Goal: Task Accomplishment & Management: Complete application form

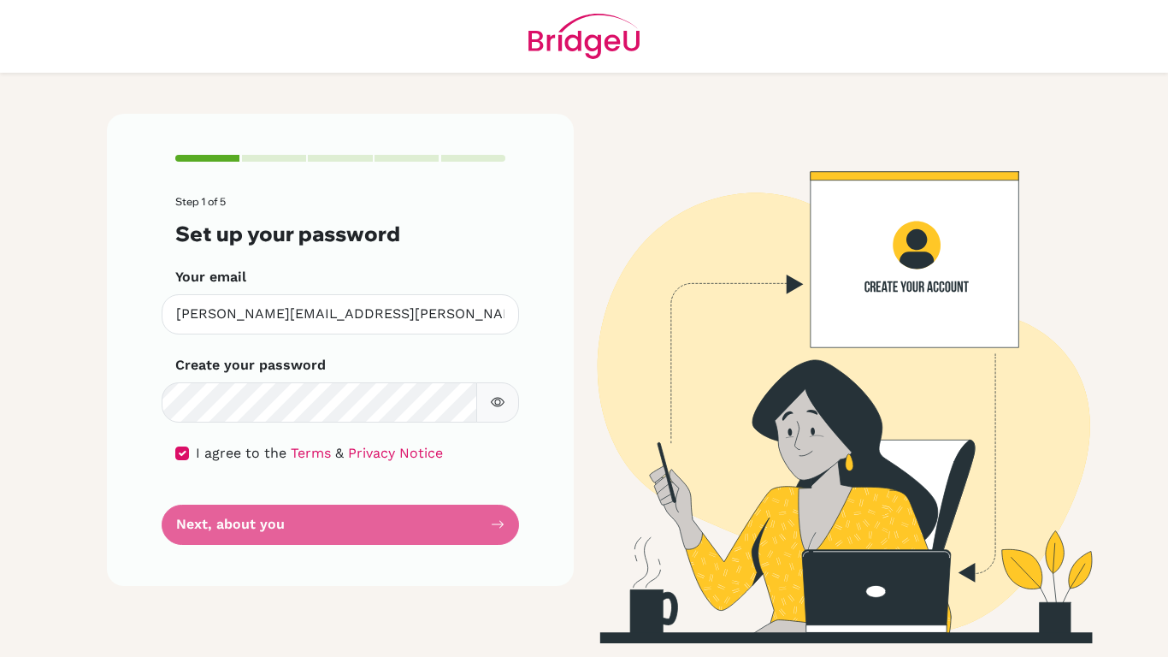
click at [488, 398] on button "button" at bounding box center [497, 402] width 43 height 40
click at [355, 206] on p "Step 1 of 5" at bounding box center [340, 202] width 330 height 12
click at [488, 398] on button "button" at bounding box center [497, 402] width 43 height 40
click at [452, 537] on form "Step 1 of 5 Set up your password Your email ramiro.martinez@students.oakleycoll…" at bounding box center [340, 370] width 330 height 348
click at [192, 455] on div "I agree to the Terms & Privacy Notice" at bounding box center [340, 453] width 330 height 21
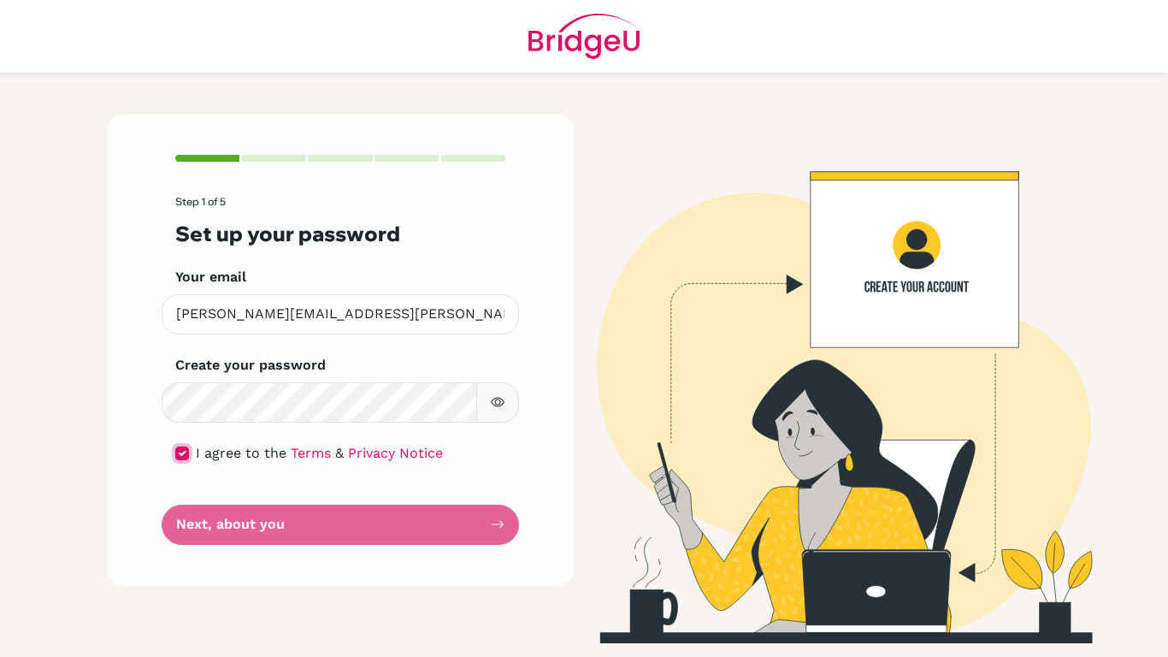
click at [178, 454] on input "checkbox" at bounding box center [182, 453] width 14 height 14
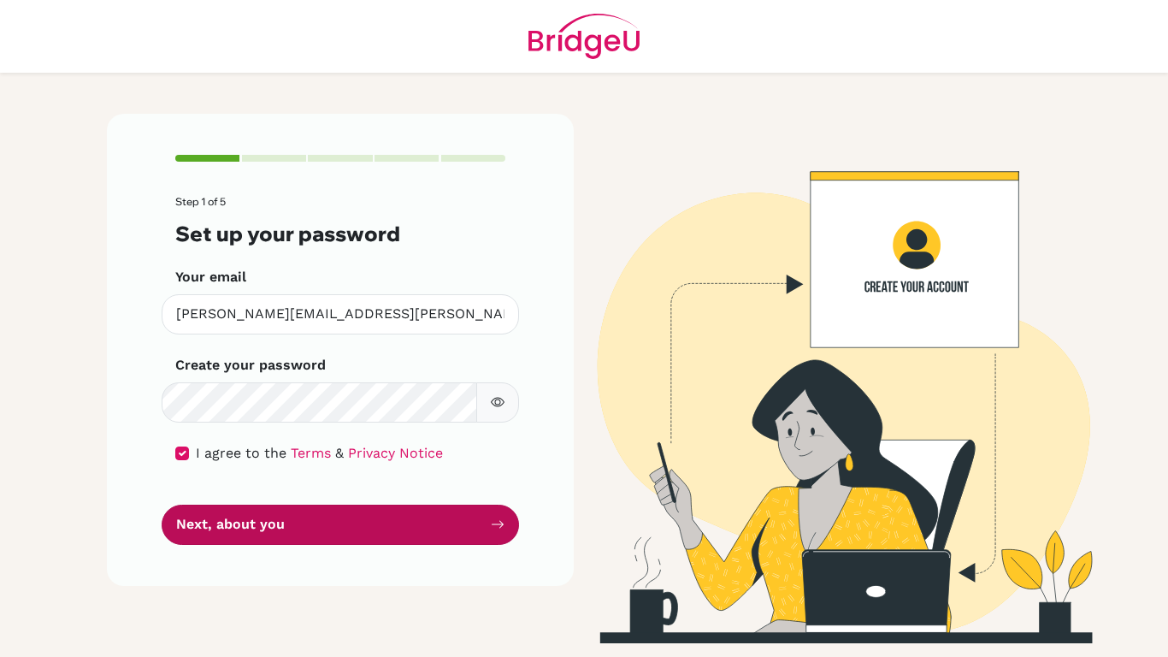
click at [342, 527] on button "Next, about you" at bounding box center [340, 524] width 357 height 40
click at [462, 534] on button "Next, about you" at bounding box center [340, 524] width 357 height 40
click at [371, 524] on button "Next, about you" at bounding box center [340, 524] width 357 height 40
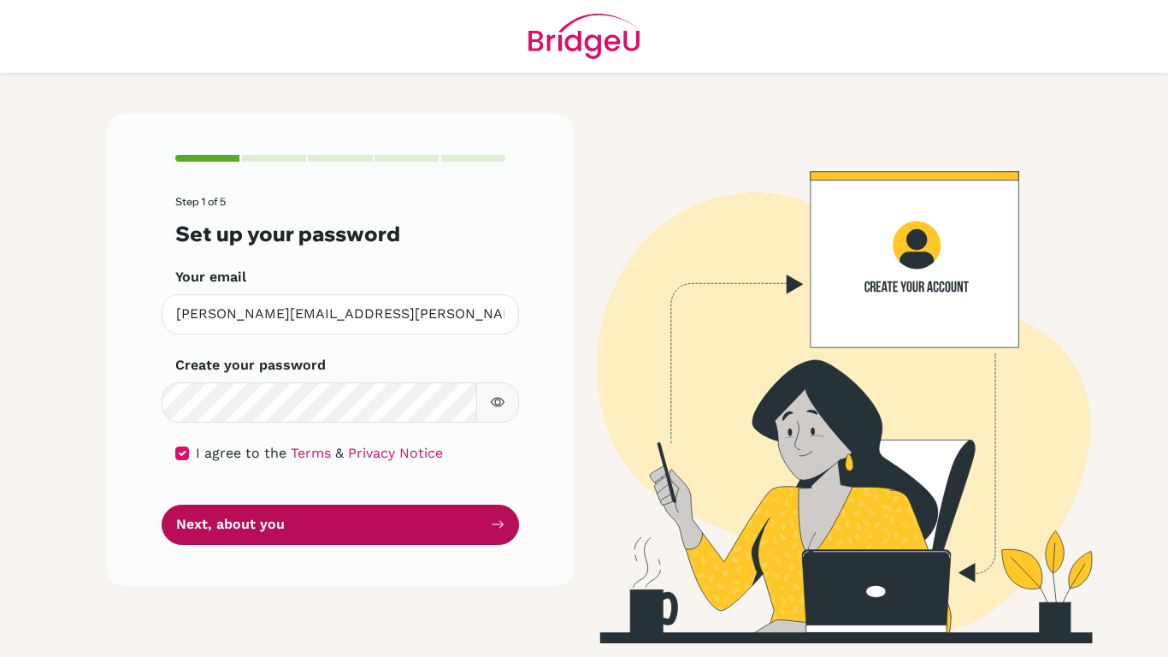
click at [371, 524] on button "Next, about you" at bounding box center [340, 524] width 357 height 40
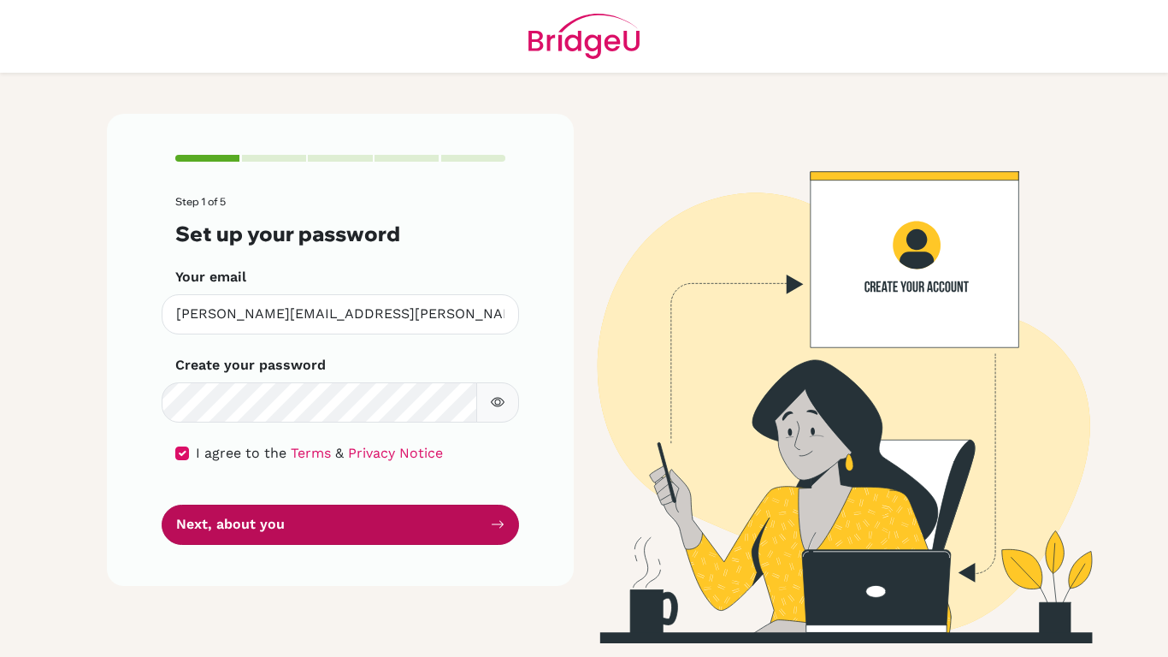
click at [371, 524] on button "Next, about you" at bounding box center [340, 524] width 357 height 40
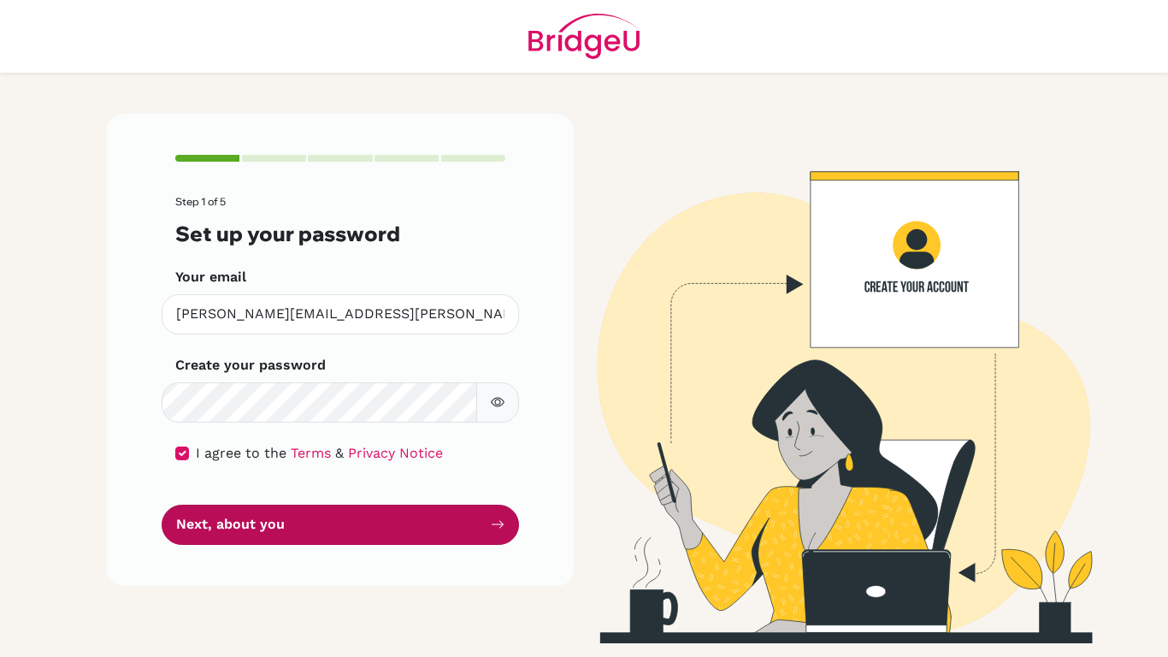
click at [371, 524] on button "Next, about you" at bounding box center [340, 524] width 357 height 40
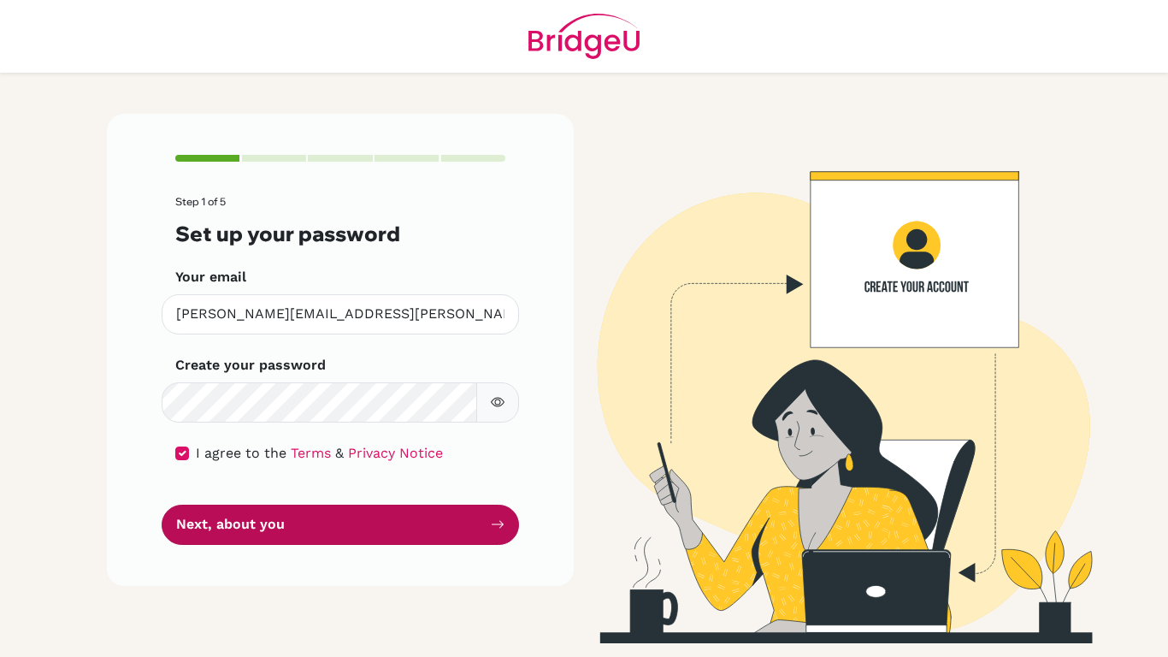
click at [389, 516] on button "Next, about you" at bounding box center [340, 524] width 357 height 40
click at [401, 530] on button "Next, about you" at bounding box center [340, 524] width 357 height 40
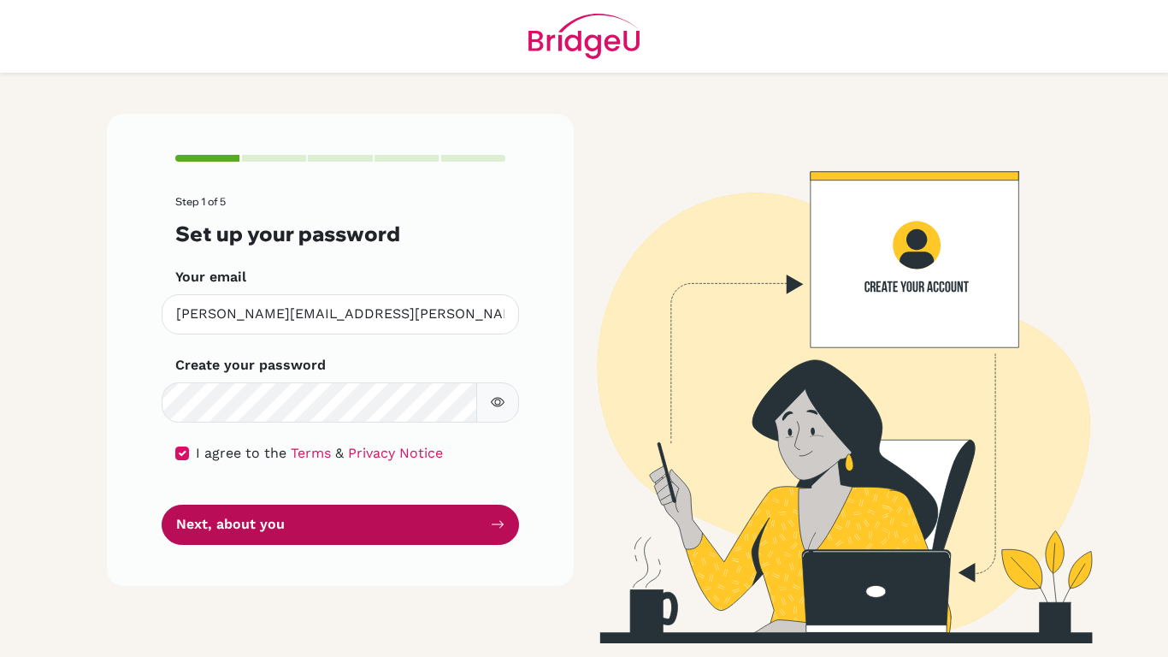
click at [401, 530] on button "Next, about you" at bounding box center [340, 524] width 357 height 40
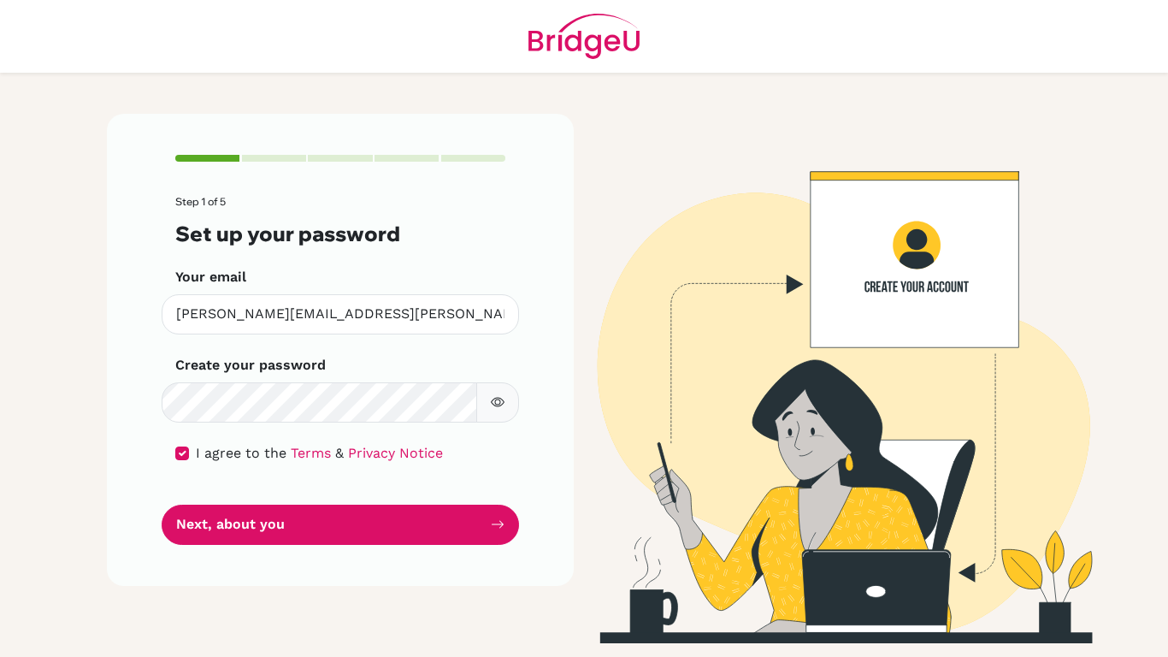
drag, startPoint x: 401, startPoint y: 530, endPoint x: 247, endPoint y: 458, distance: 169.8
click at [247, 458] on form "Step 1 of 5 Set up your password Your email ramiro.martinez@students.oakleycoll…" at bounding box center [340, 370] width 330 height 348
click at [181, 454] on input "checkbox" at bounding box center [182, 453] width 14 height 14
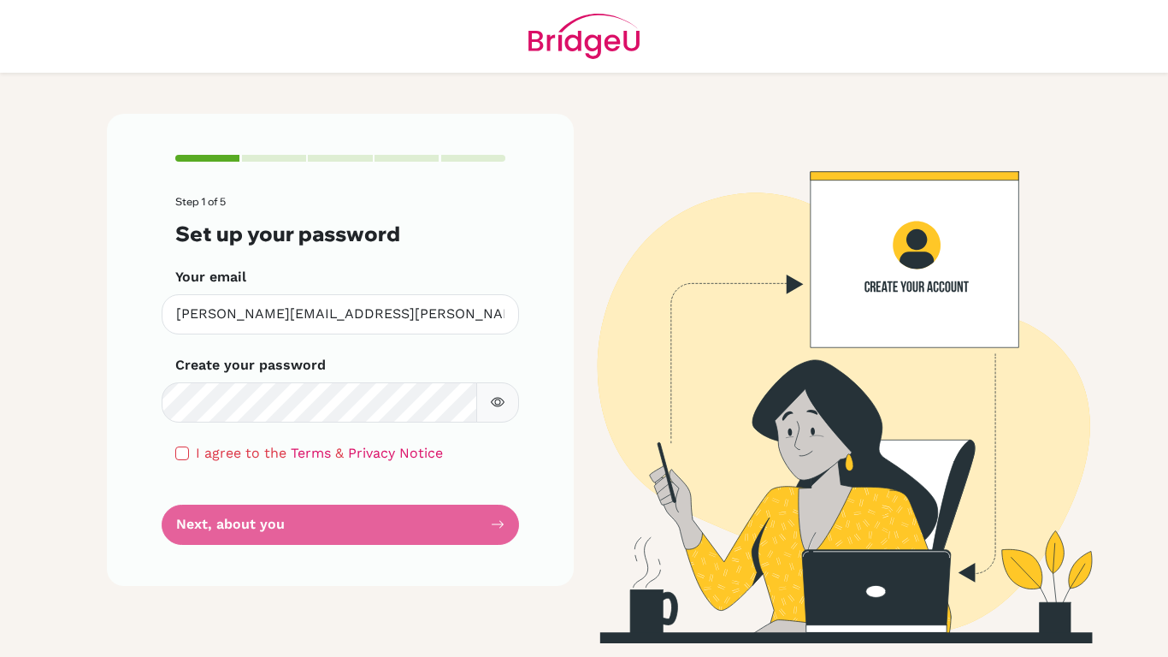
click at [267, 532] on form "Step 1 of 5 Set up your password Your email ramiro.martinez@students.oakleycoll…" at bounding box center [340, 370] width 330 height 348
click at [194, 469] on form "Step 1 of 5 Set up your password Your email ramiro.martinez@students.oakleycoll…" at bounding box center [340, 370] width 330 height 348
click at [184, 457] on input "checkbox" at bounding box center [182, 453] width 14 height 14
checkbox input "true"
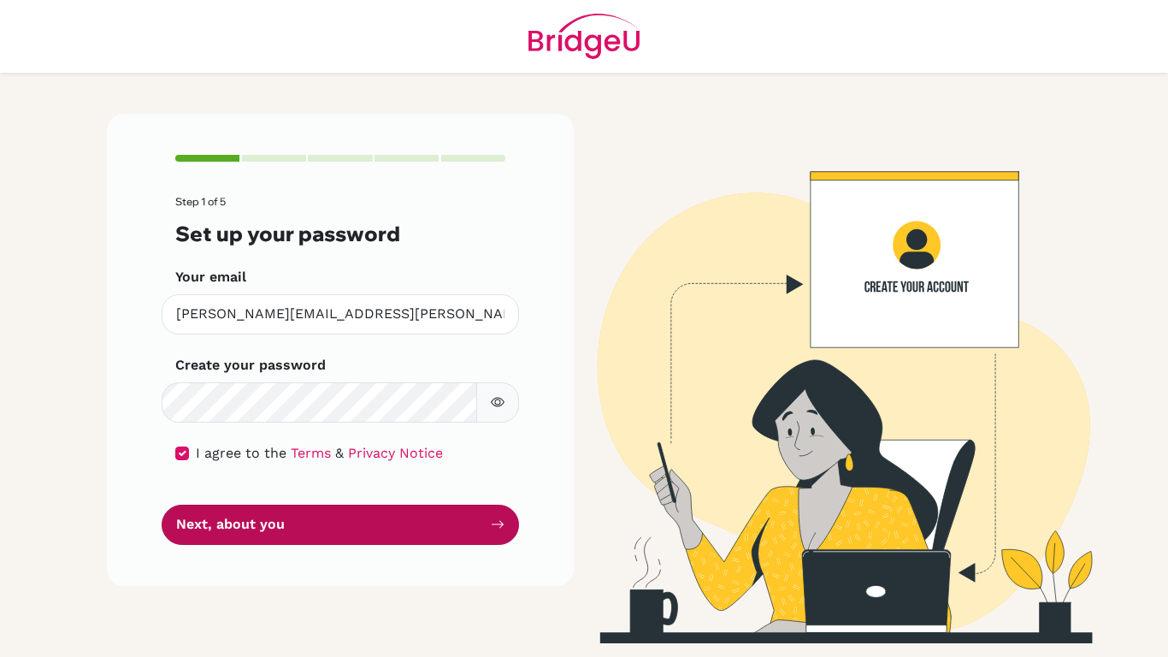
click at [479, 524] on button "Next, about you" at bounding box center [340, 524] width 357 height 40
click at [451, 519] on button "Next, about you" at bounding box center [340, 524] width 357 height 40
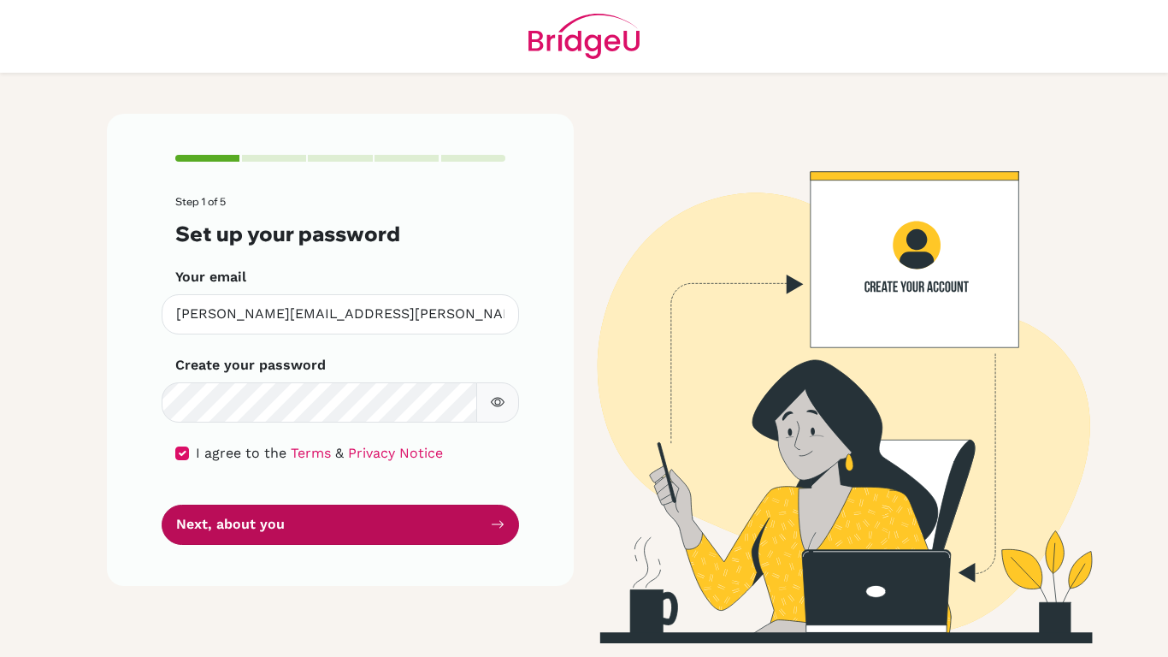
click at [451, 519] on button "Next, about you" at bounding box center [340, 524] width 357 height 40
click at [447, 525] on button "Next, about you" at bounding box center [340, 524] width 357 height 40
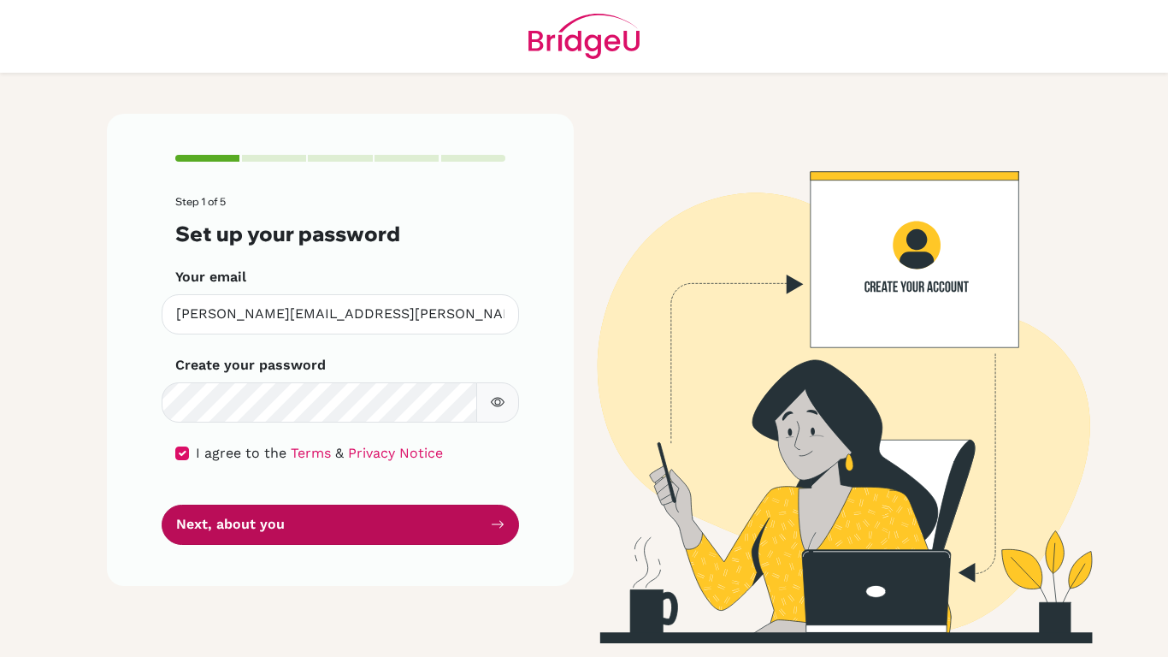
click at [447, 525] on button "Next, about you" at bounding box center [340, 524] width 357 height 40
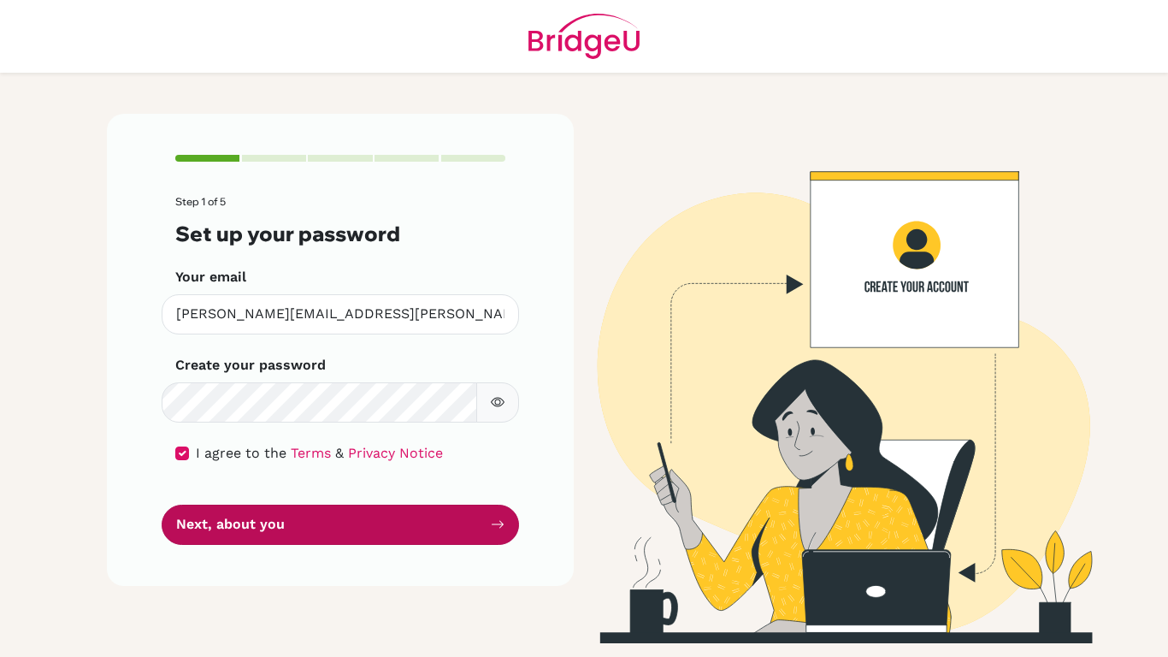
click at [447, 525] on button "Next, about you" at bounding box center [340, 524] width 357 height 40
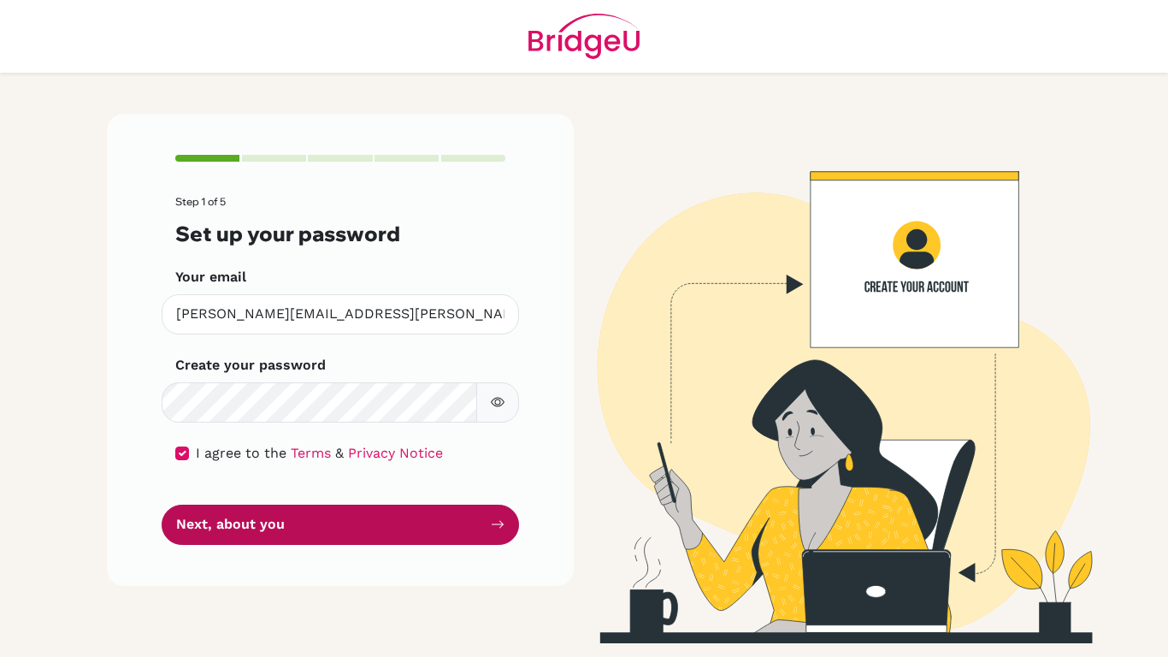
click at [447, 525] on button "Next, about you" at bounding box center [340, 524] width 357 height 40
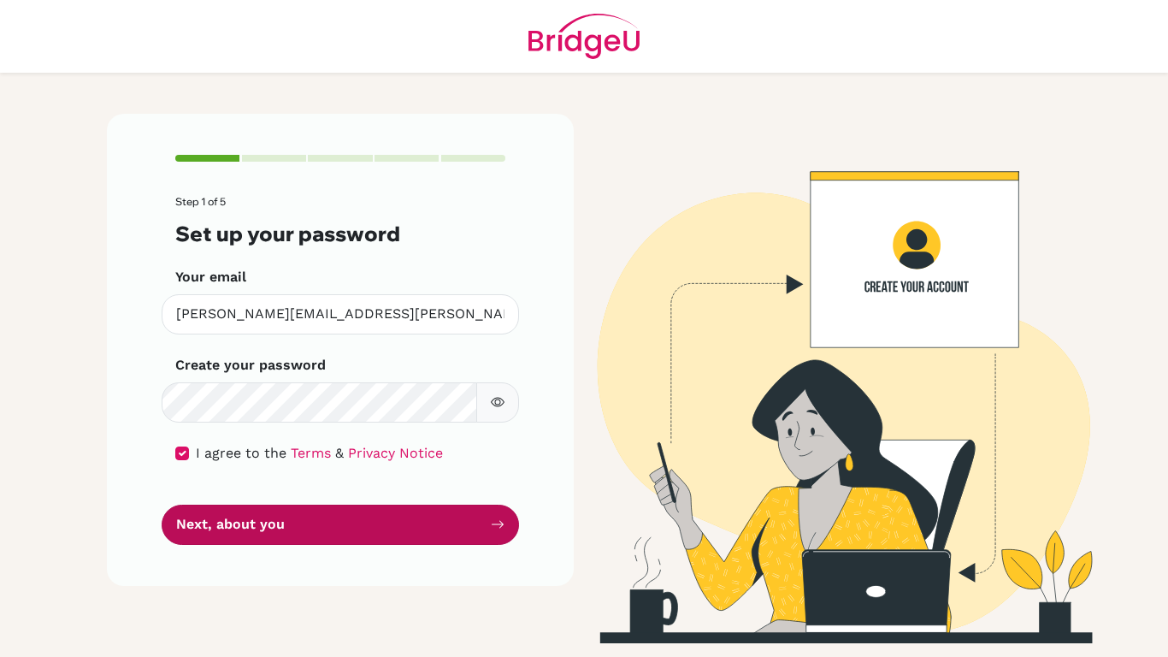
click at [447, 525] on button "Next, about you" at bounding box center [340, 524] width 357 height 40
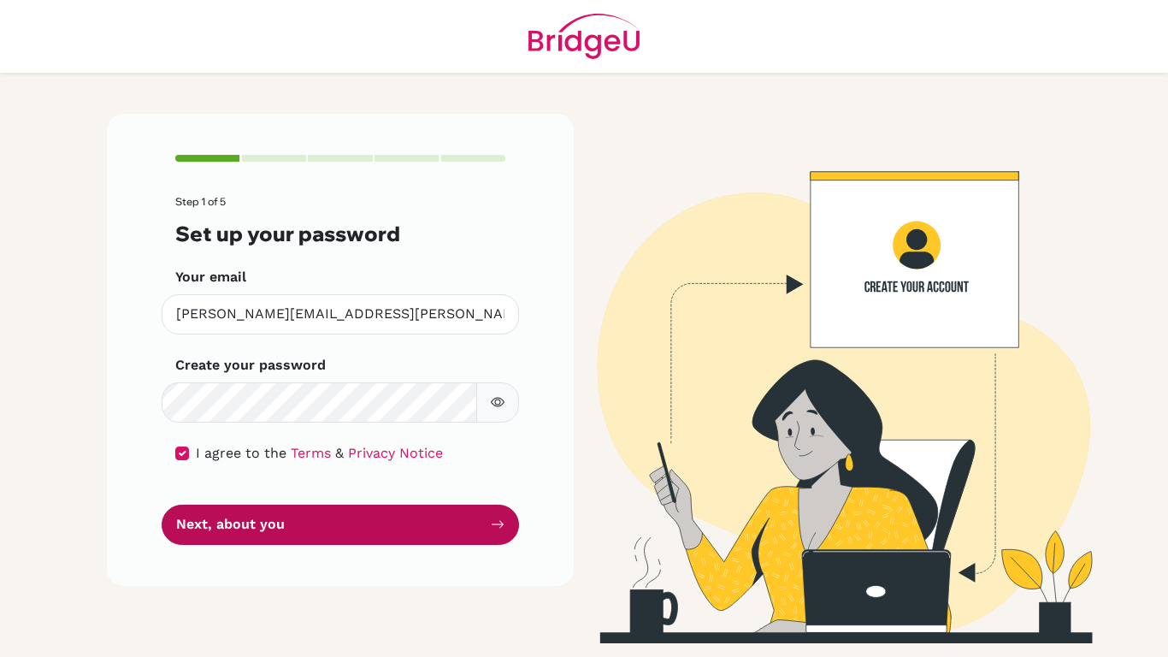
click at [447, 525] on button "Next, about you" at bounding box center [340, 524] width 357 height 40
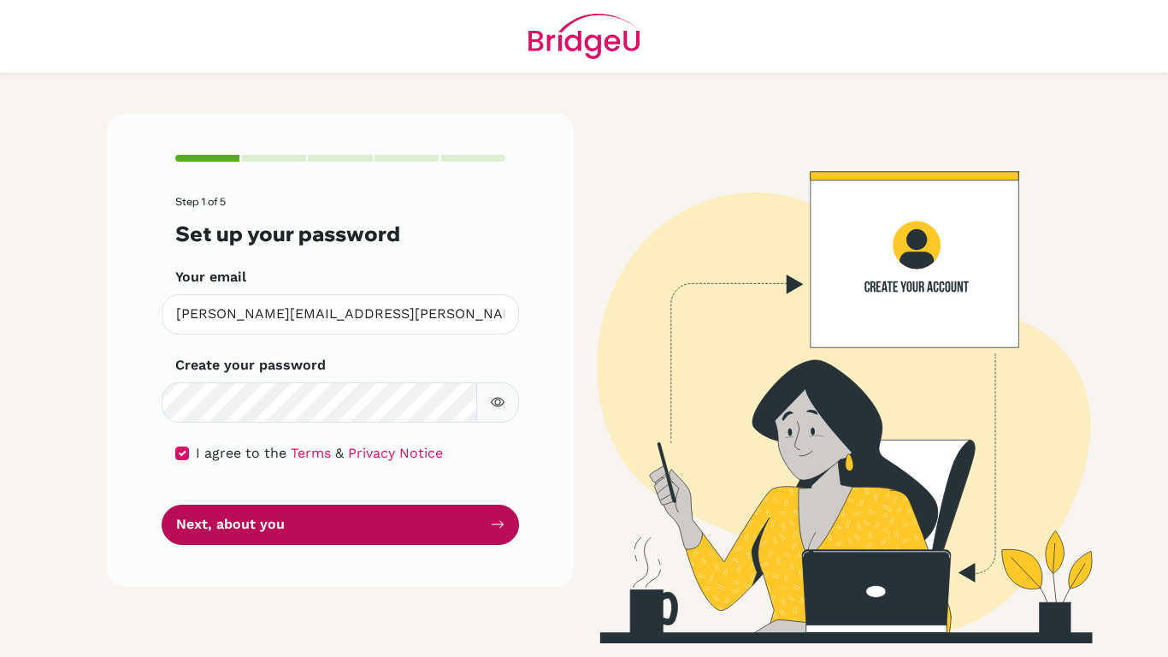
click at [447, 525] on button "Next, about you" at bounding box center [340, 524] width 357 height 40
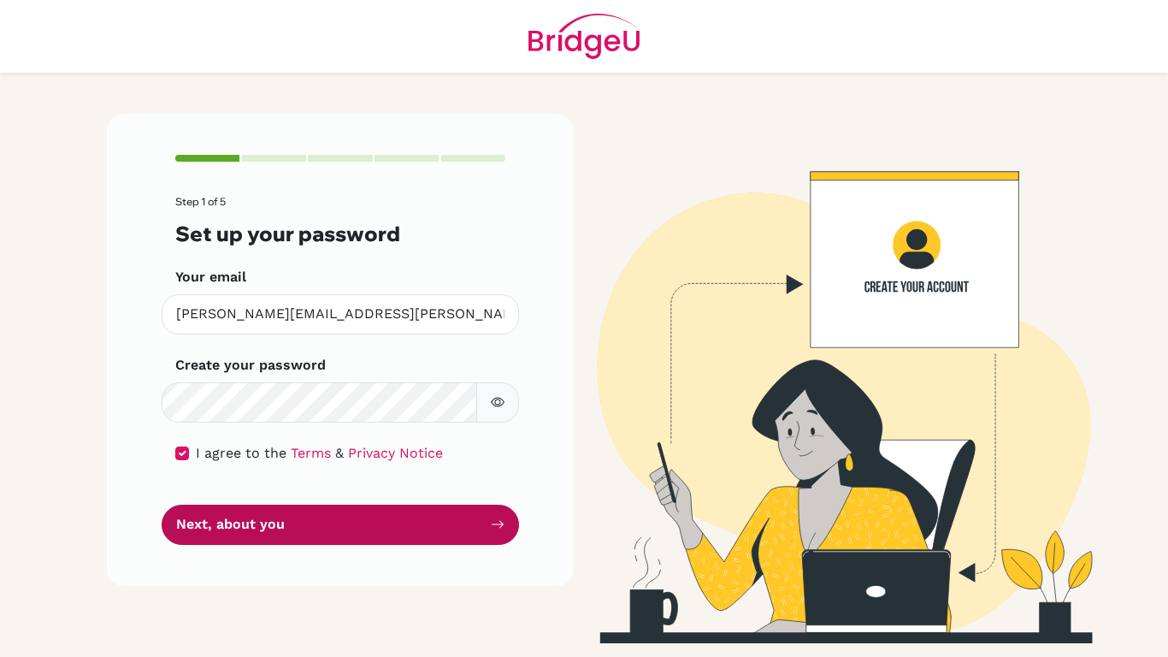
click at [447, 525] on button "Next, about you" at bounding box center [340, 524] width 357 height 40
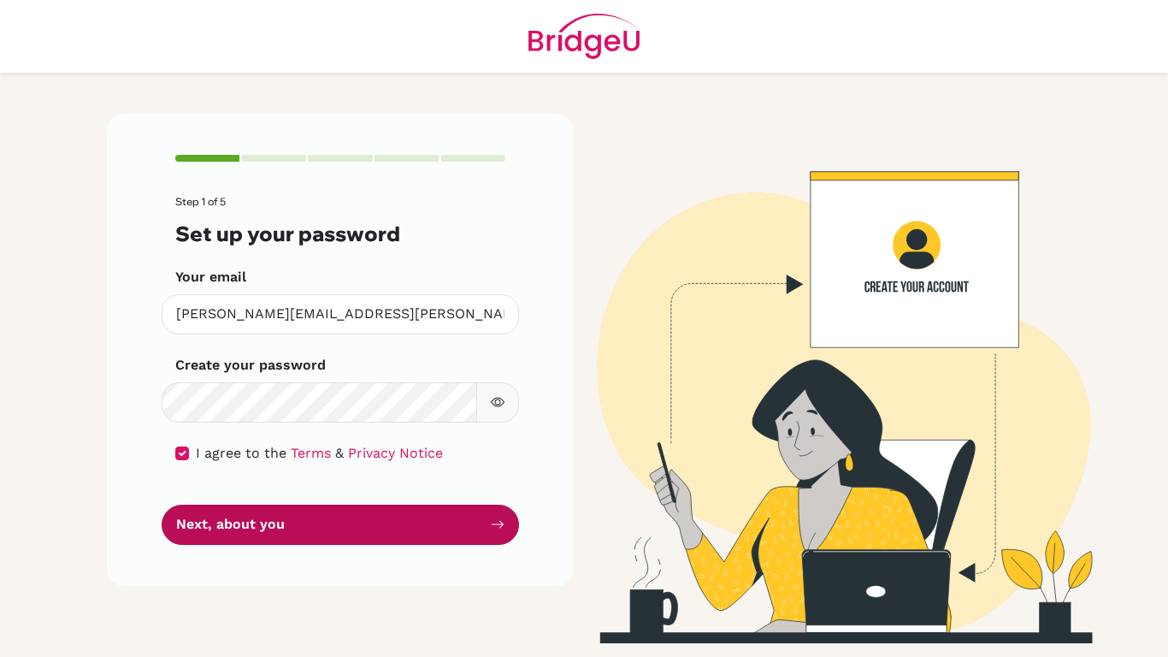
click at [447, 525] on button "Next, about you" at bounding box center [340, 524] width 357 height 40
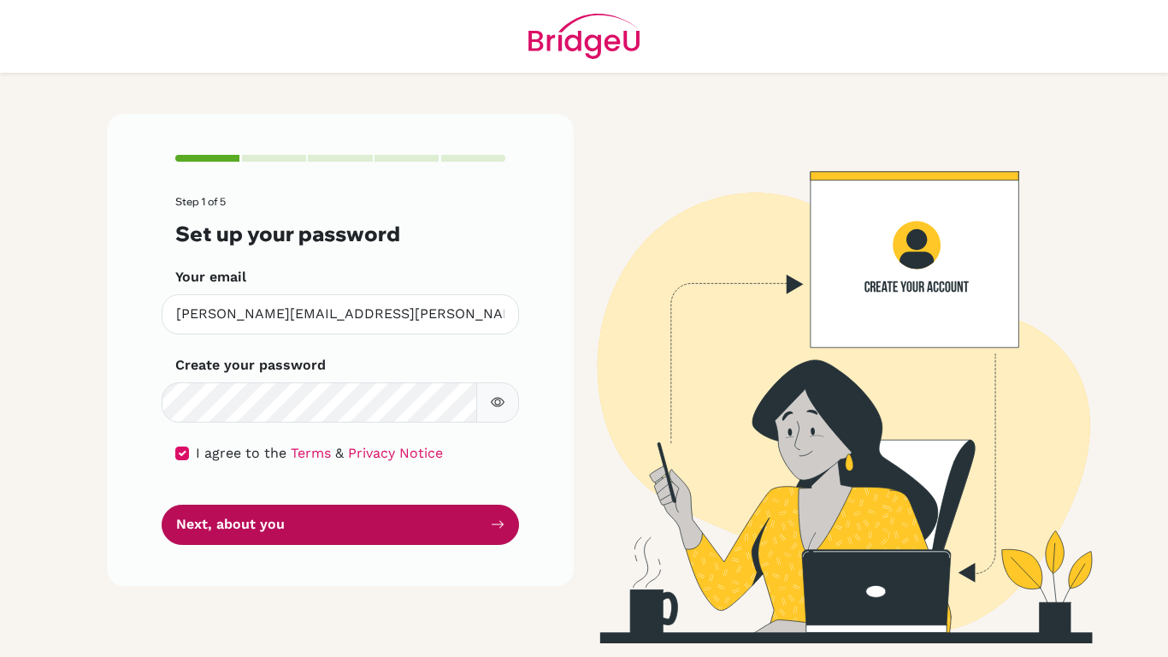
click at [447, 525] on button "Next, about you" at bounding box center [340, 524] width 357 height 40
click at [251, 519] on button "Next, about you" at bounding box center [340, 524] width 357 height 40
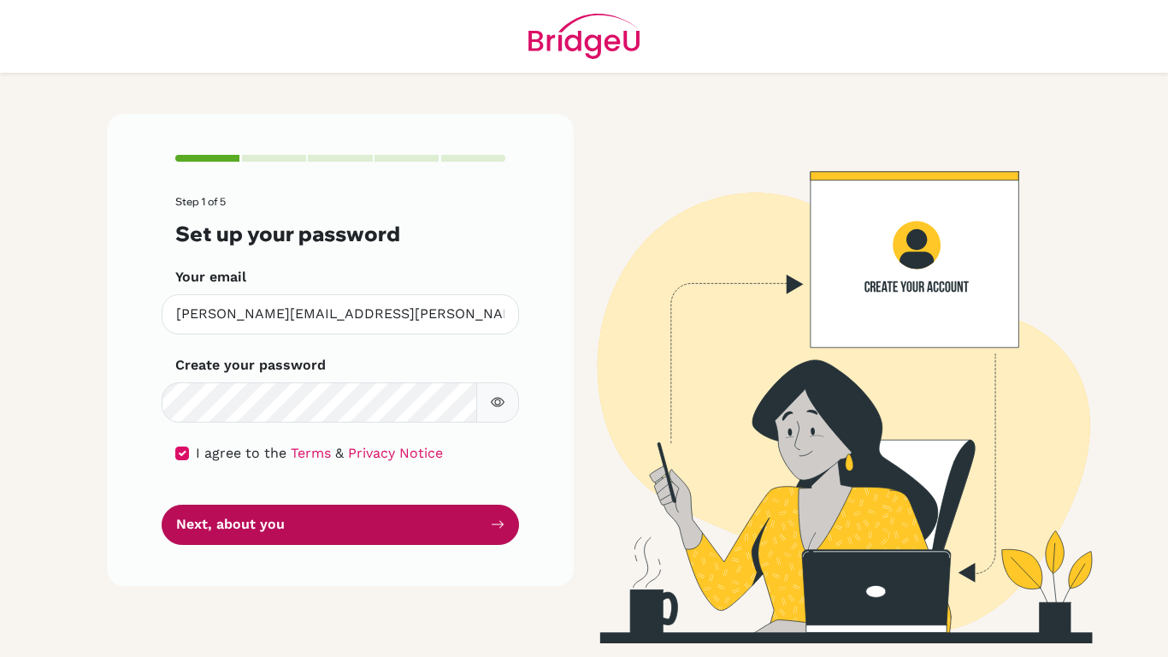
click at [251, 519] on button "Next, about you" at bounding box center [340, 524] width 357 height 40
click at [471, 528] on button "Next, about you" at bounding box center [340, 524] width 357 height 40
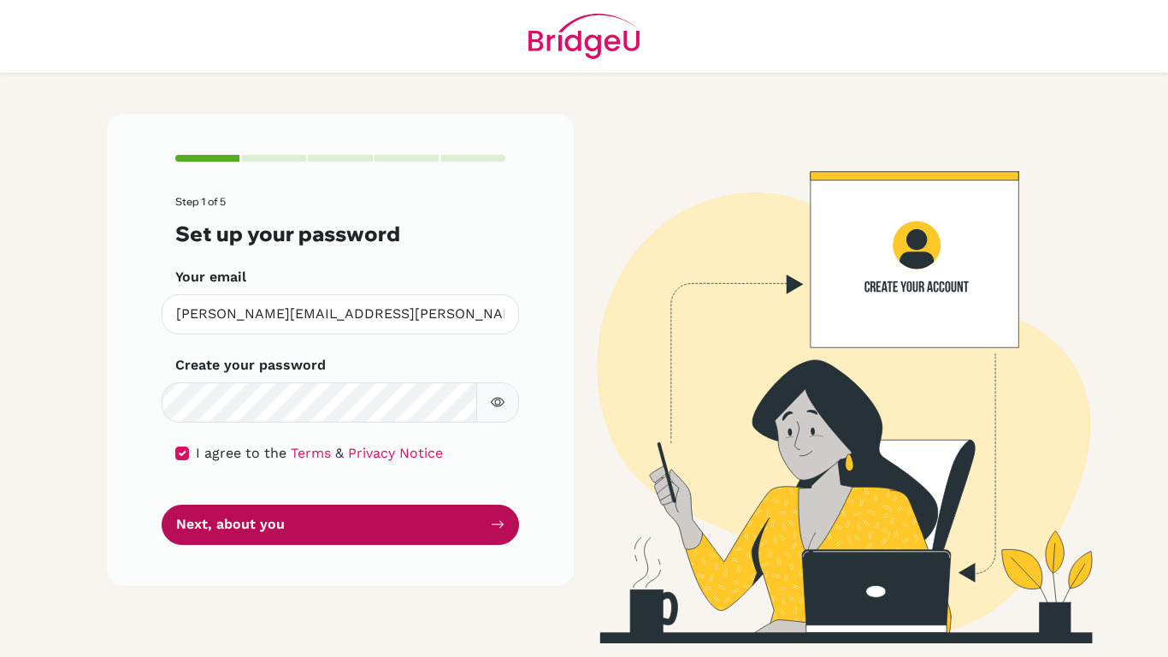
click at [471, 528] on button "Next, about you" at bounding box center [340, 524] width 357 height 40
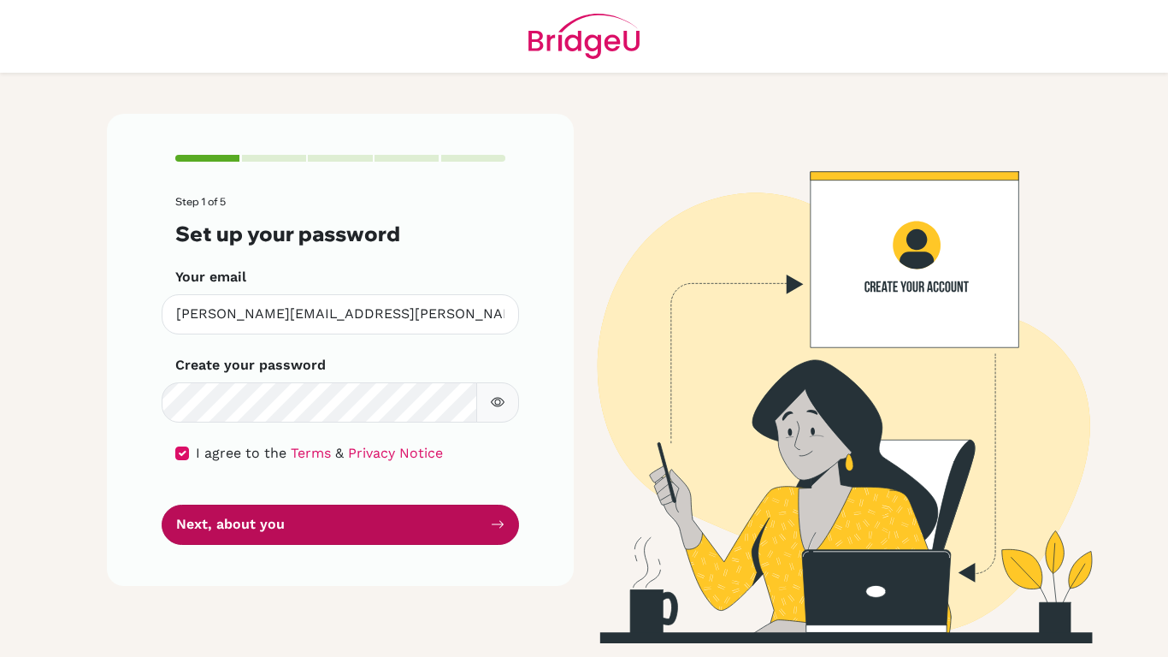
click at [471, 528] on button "Next, about you" at bounding box center [340, 524] width 357 height 40
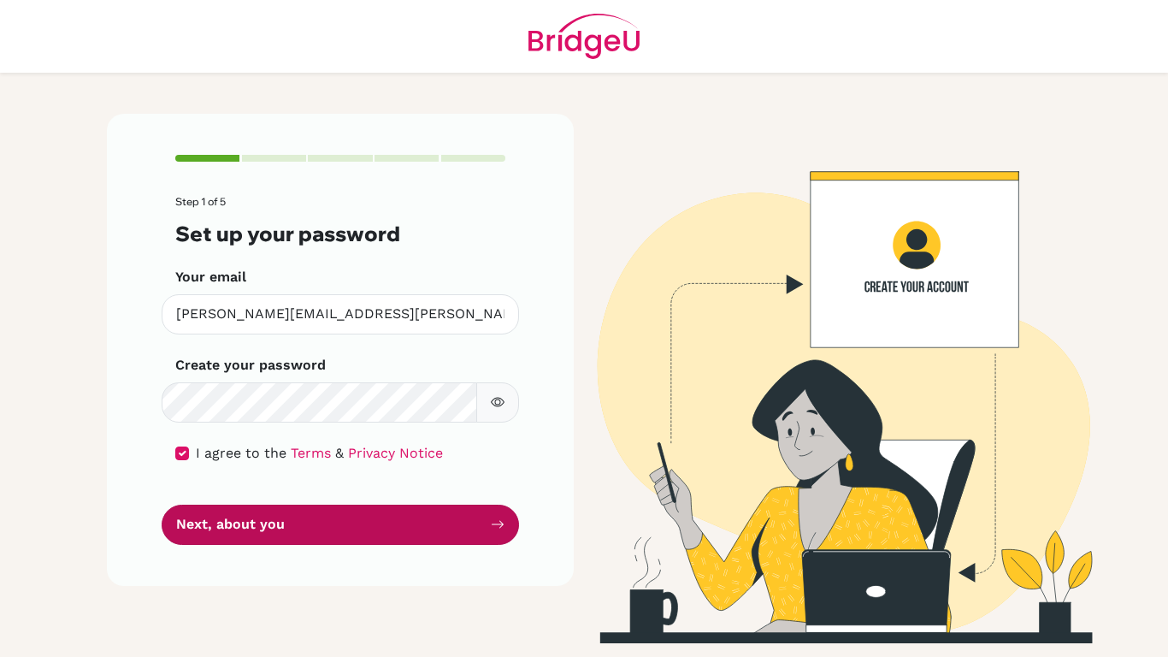
click at [471, 528] on button "Next, about you" at bounding box center [340, 524] width 357 height 40
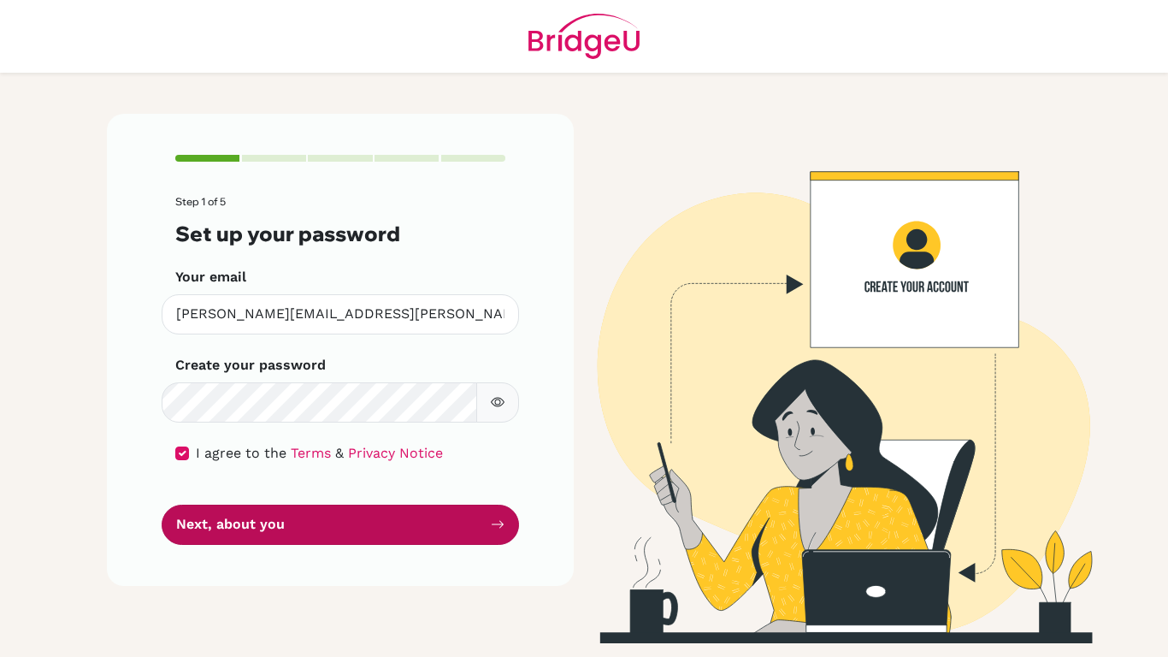
click at [471, 528] on button "Next, about you" at bounding box center [340, 524] width 357 height 40
click at [477, 540] on button "Next, about you" at bounding box center [340, 524] width 357 height 40
click at [352, 534] on button "Next, about you" at bounding box center [340, 524] width 357 height 40
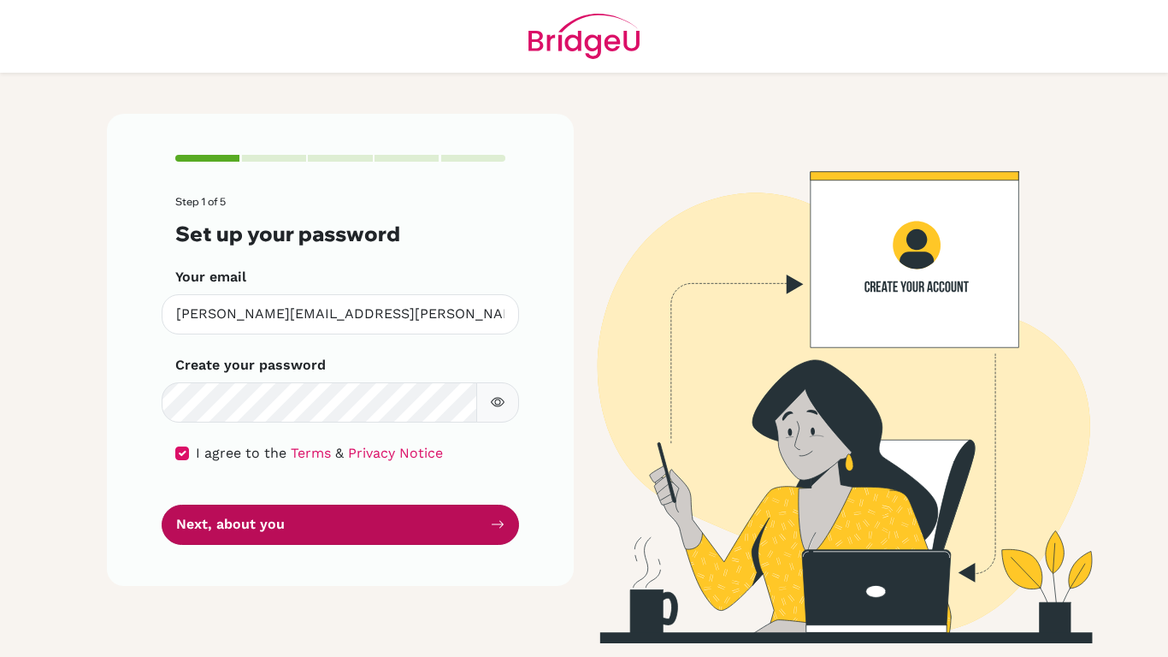
click at [352, 534] on button "Next, about you" at bounding box center [340, 524] width 357 height 40
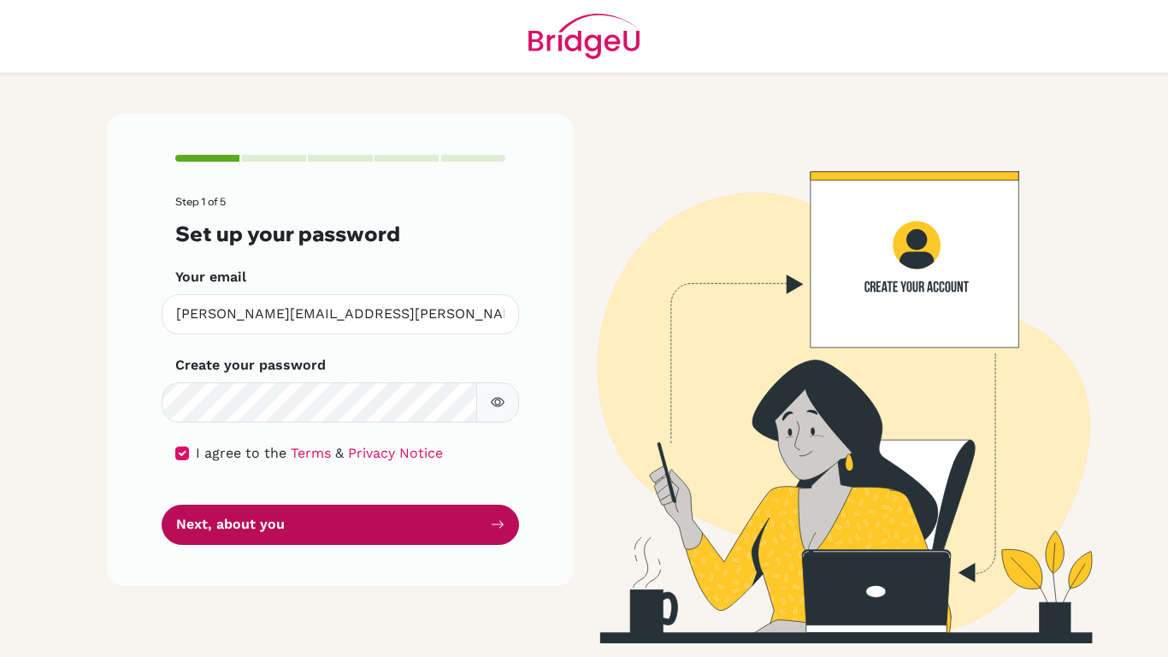
click at [352, 534] on button "Next, about you" at bounding box center [340, 524] width 357 height 40
click at [488, 528] on button "Next, about you" at bounding box center [340, 524] width 357 height 40
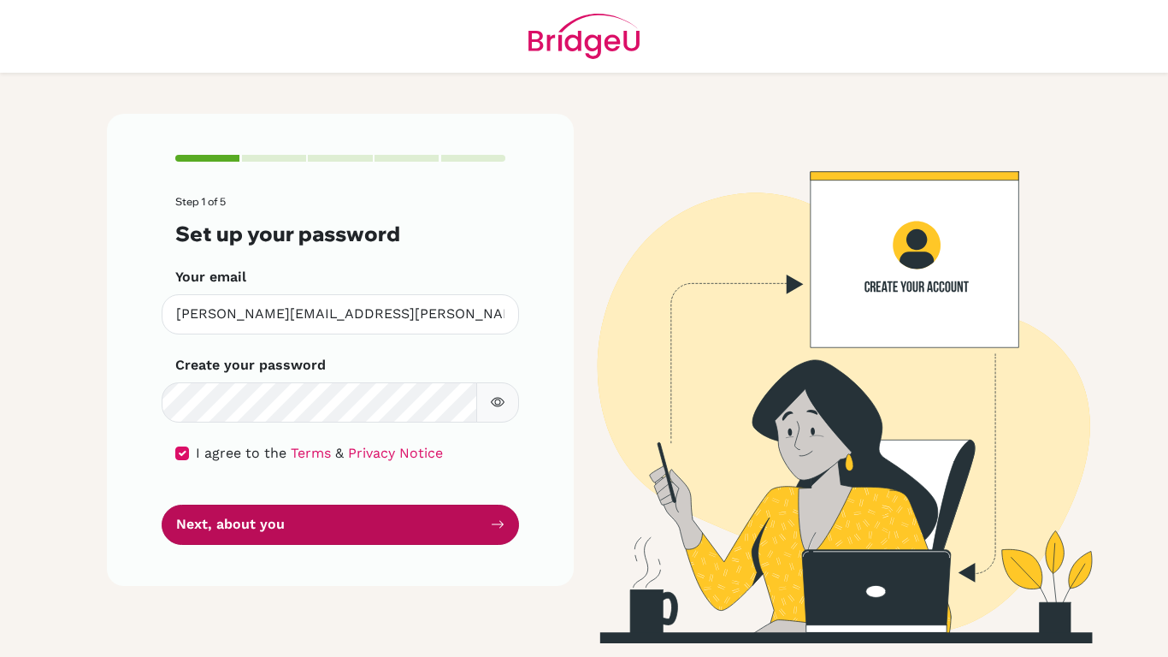
click at [488, 528] on button "Next, about you" at bounding box center [340, 524] width 357 height 40
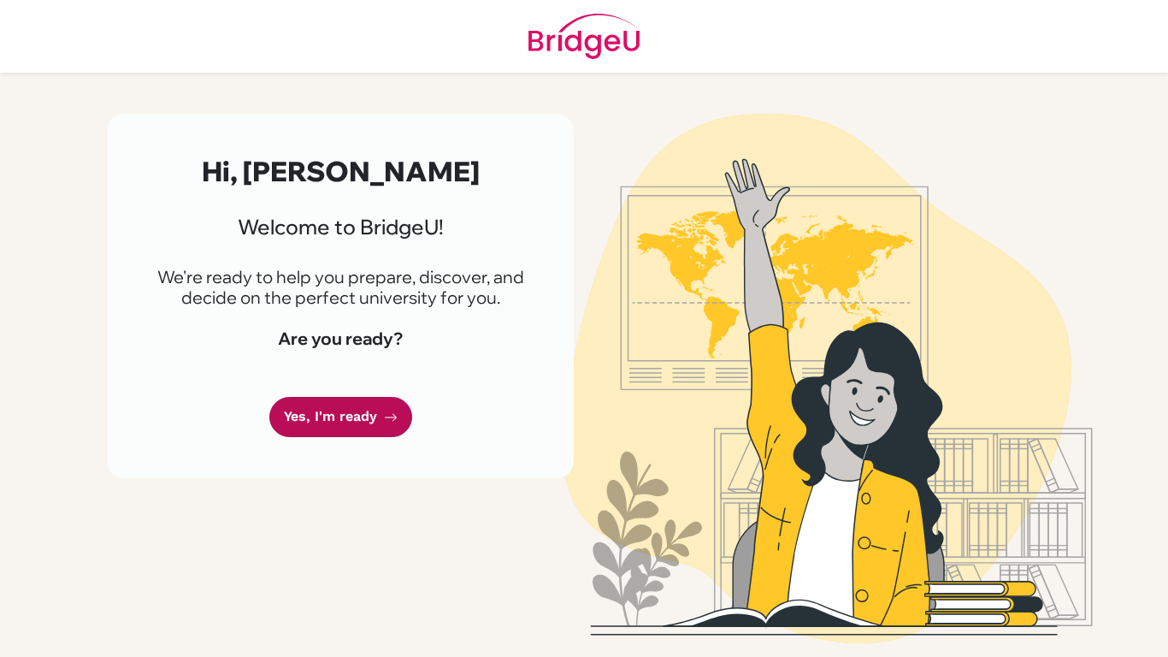
click at [376, 425] on link "Yes, I'm ready" at bounding box center [340, 417] width 143 height 40
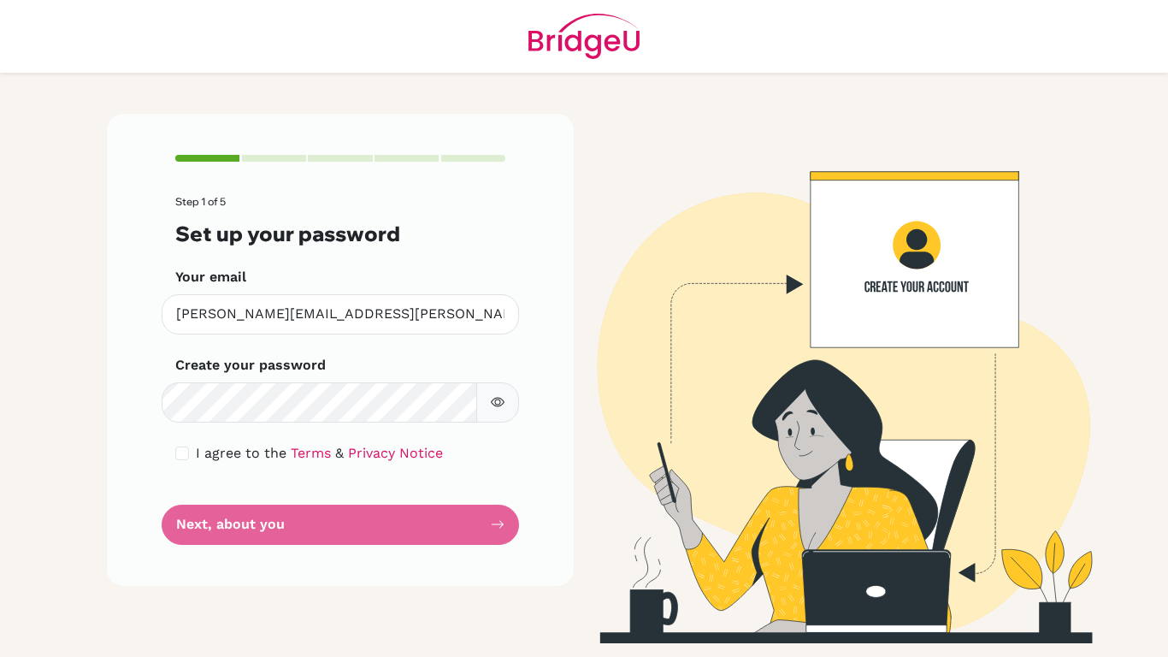
click at [516, 384] on div "Make sure it's at least 6 characters" at bounding box center [340, 402] width 357 height 40
click at [188, 455] on input "checkbox" at bounding box center [182, 453] width 14 height 14
checkbox input "true"
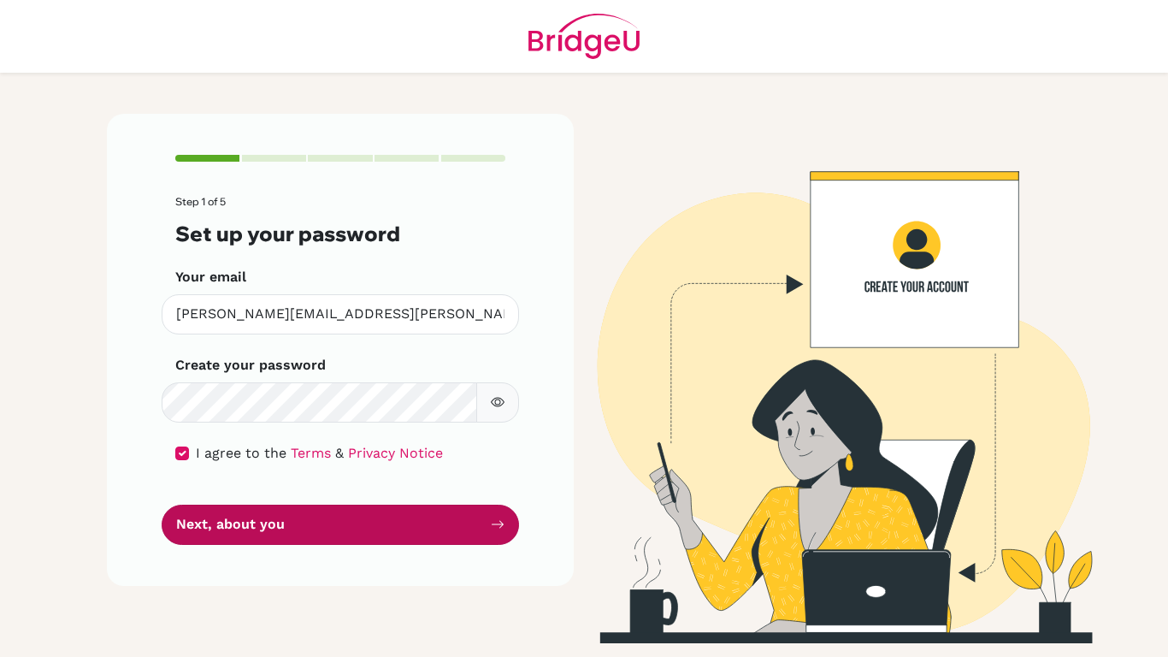
click at [273, 542] on button "Next, about you" at bounding box center [340, 524] width 357 height 40
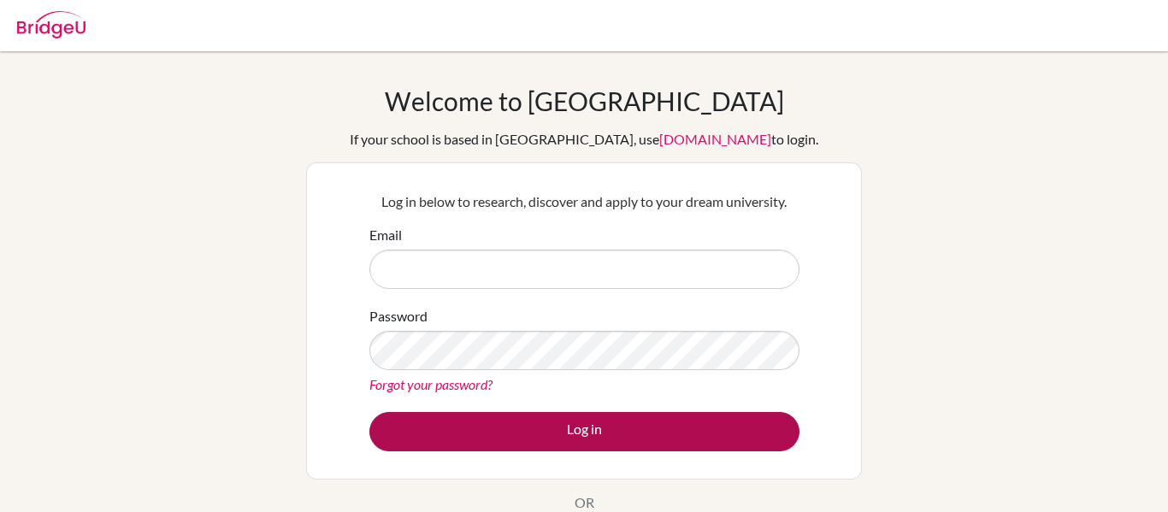
type input "[PERSON_NAME][EMAIL_ADDRESS][PERSON_NAME][DOMAIN_NAME]"
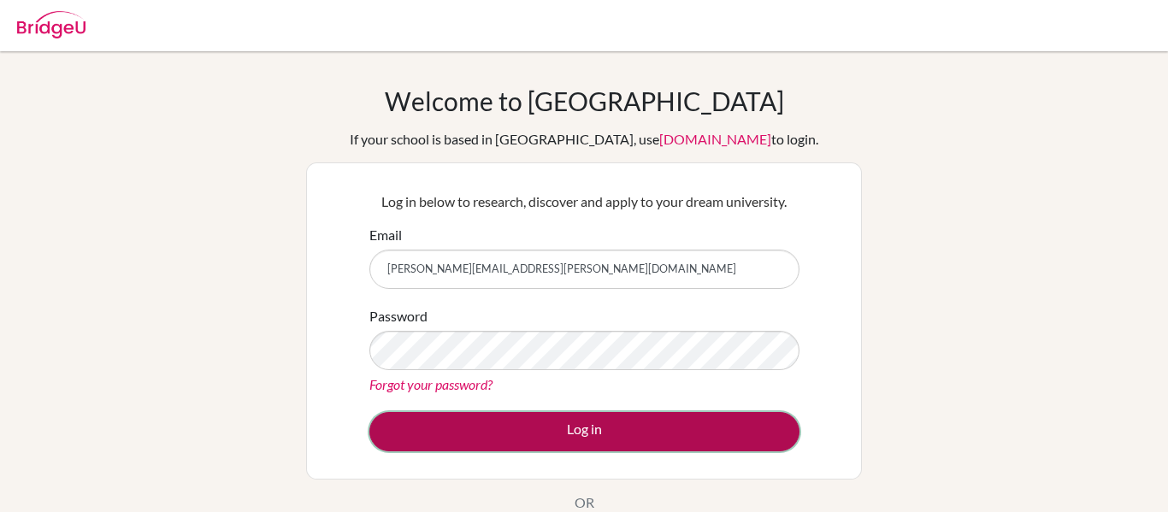
click at [603, 423] on button "Log in" at bounding box center [584, 431] width 430 height 39
